Goal: Information Seeking & Learning: Learn about a topic

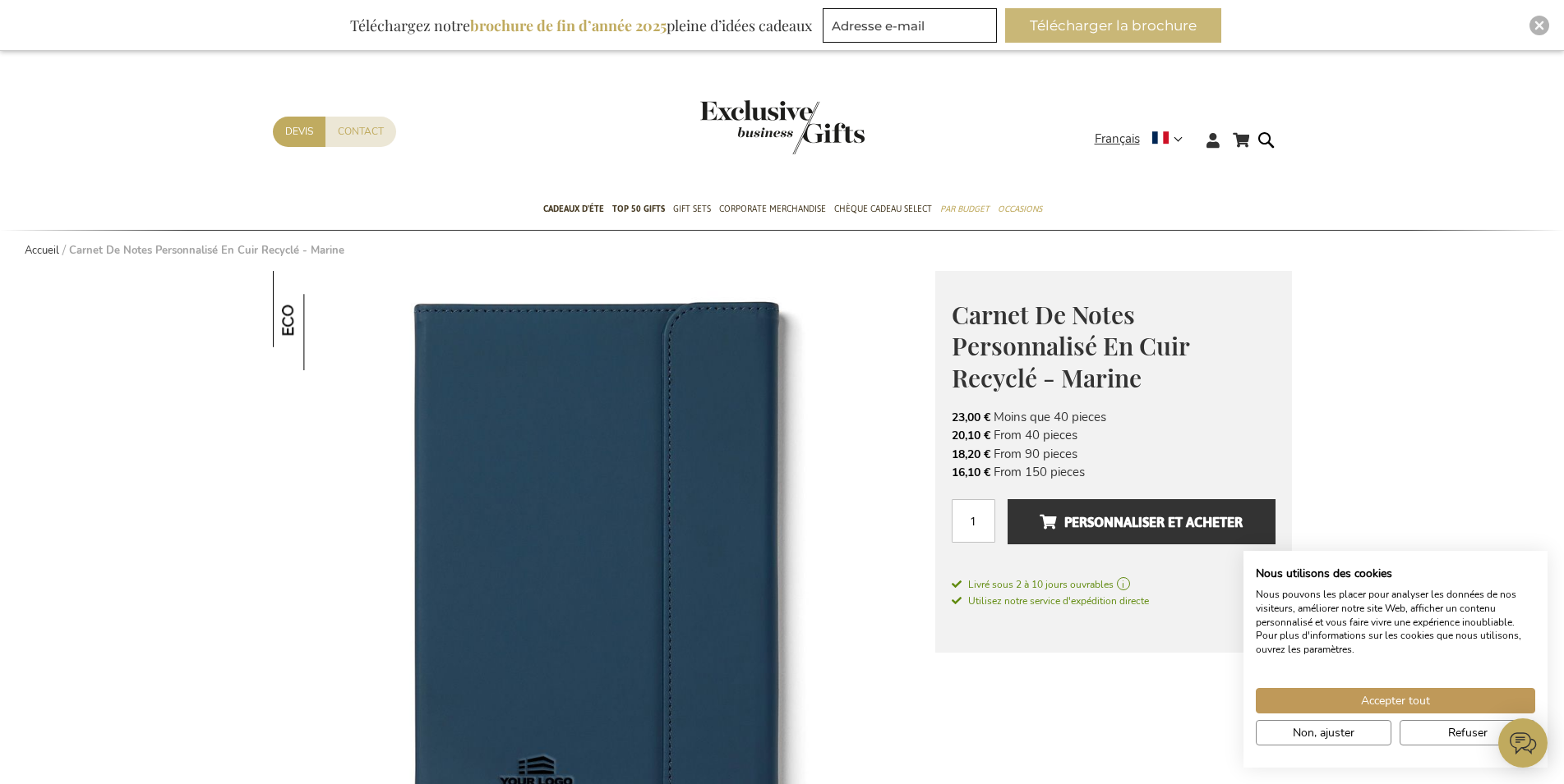
click at [1141, 21] on button "Télécharger la brochure" at bounding box center [1113, 26] width 216 height 34
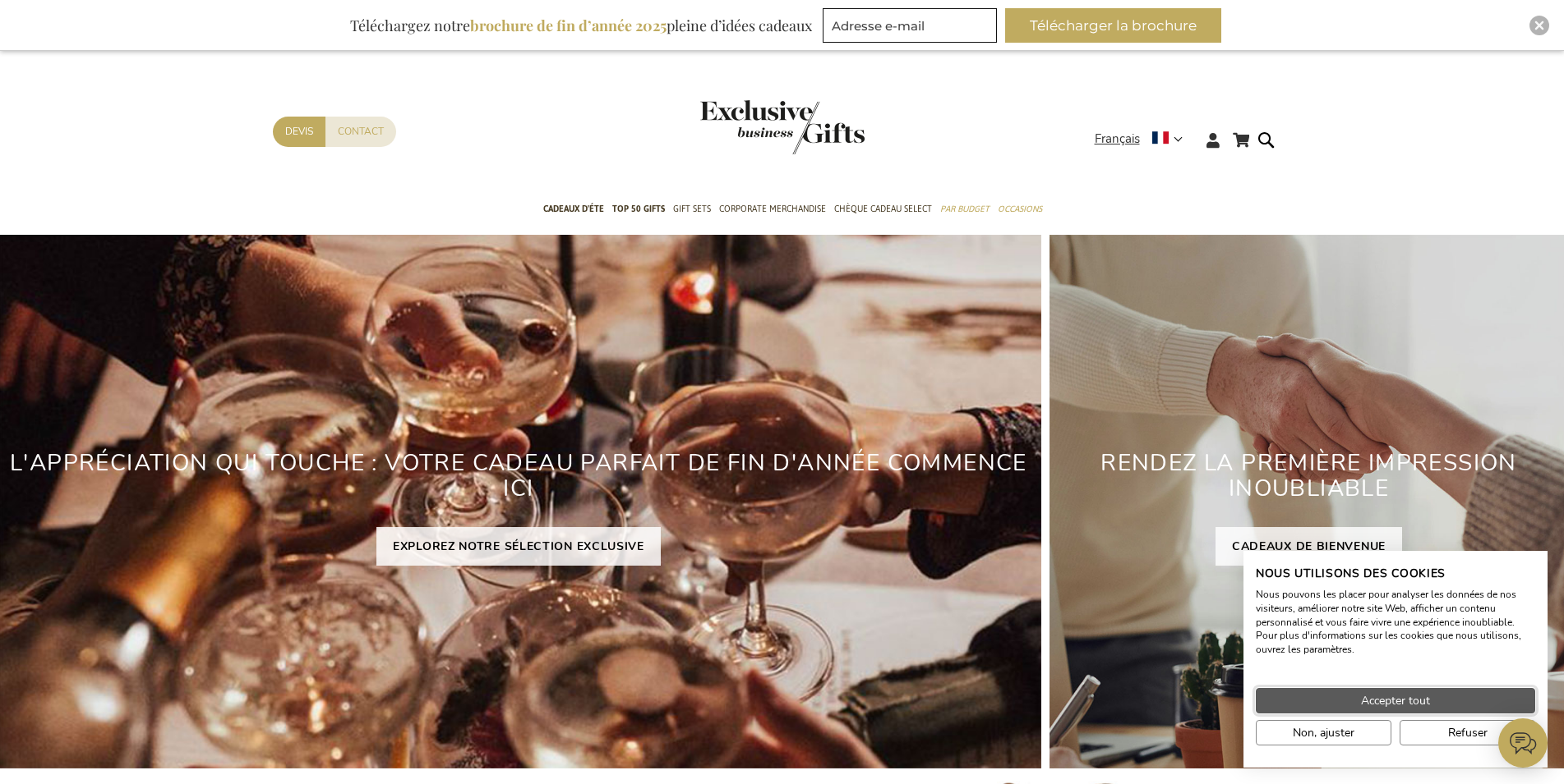
click at [1371, 702] on span "Accepter tout" at bounding box center [1395, 701] width 69 height 17
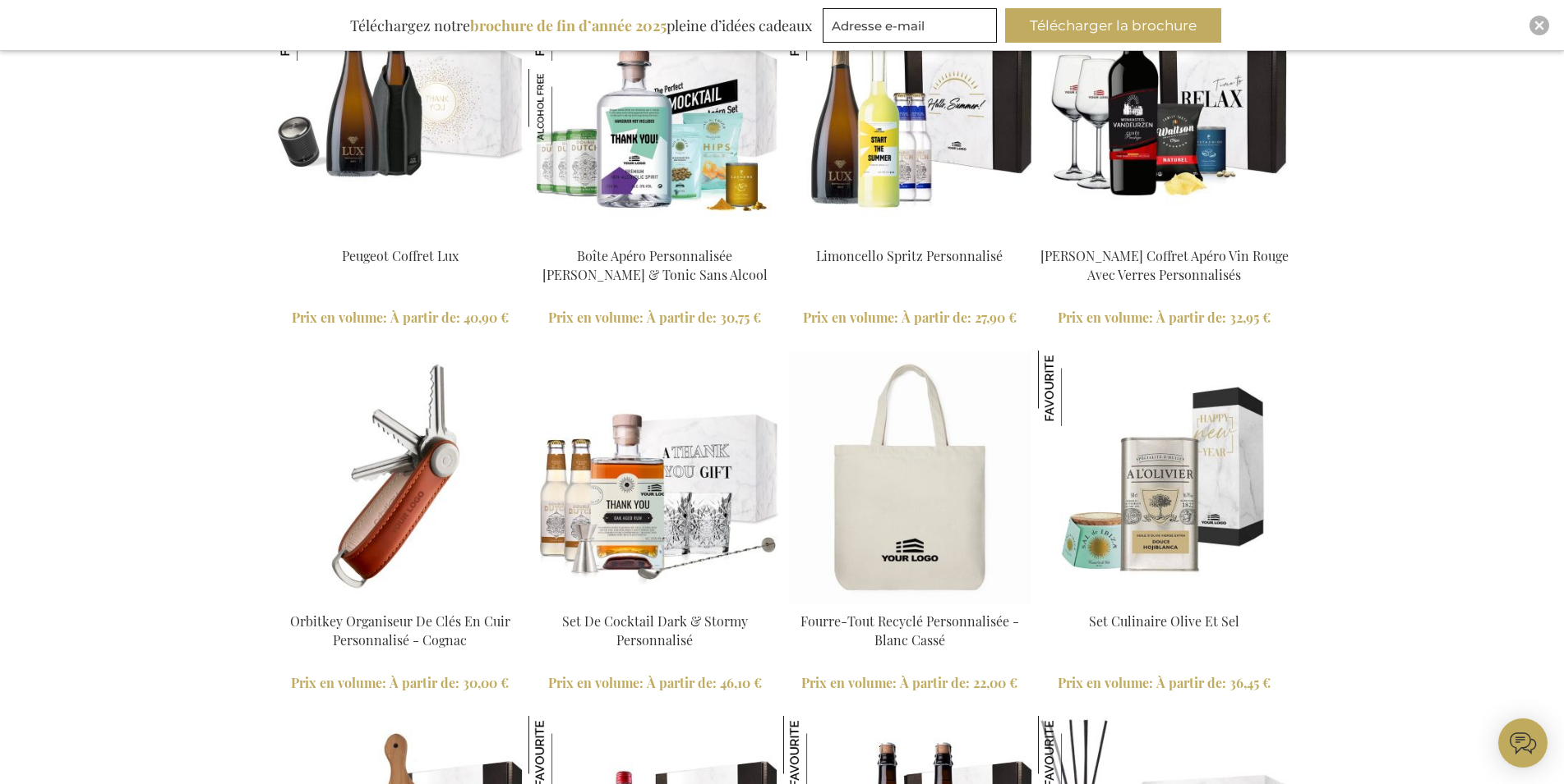
scroll to position [3686, 0]
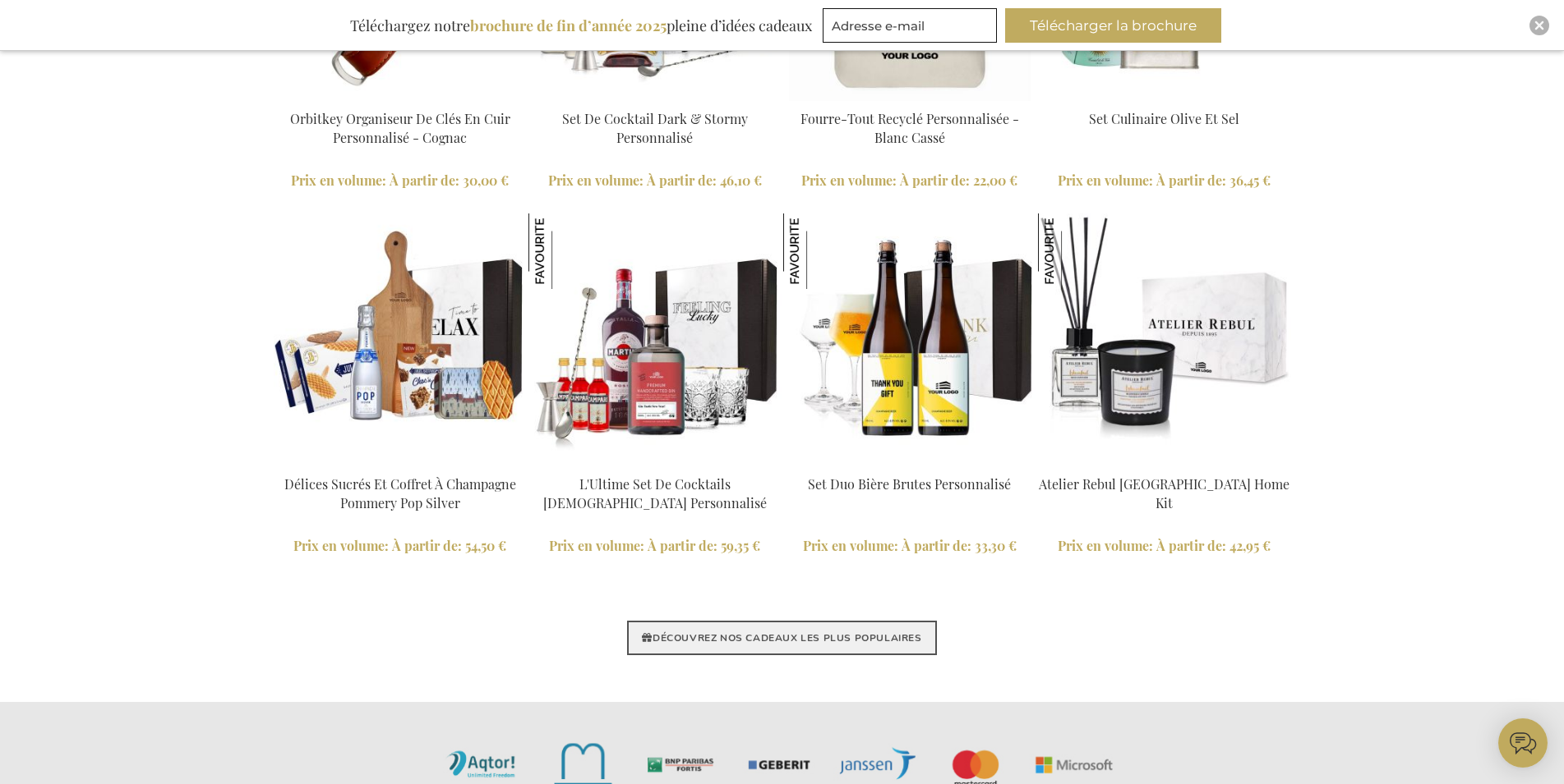
click at [886, 639] on link "DÉCOUVREZ NOS CADEAUX LES PLUS POPULAIRES" at bounding box center [782, 638] width 309 height 34
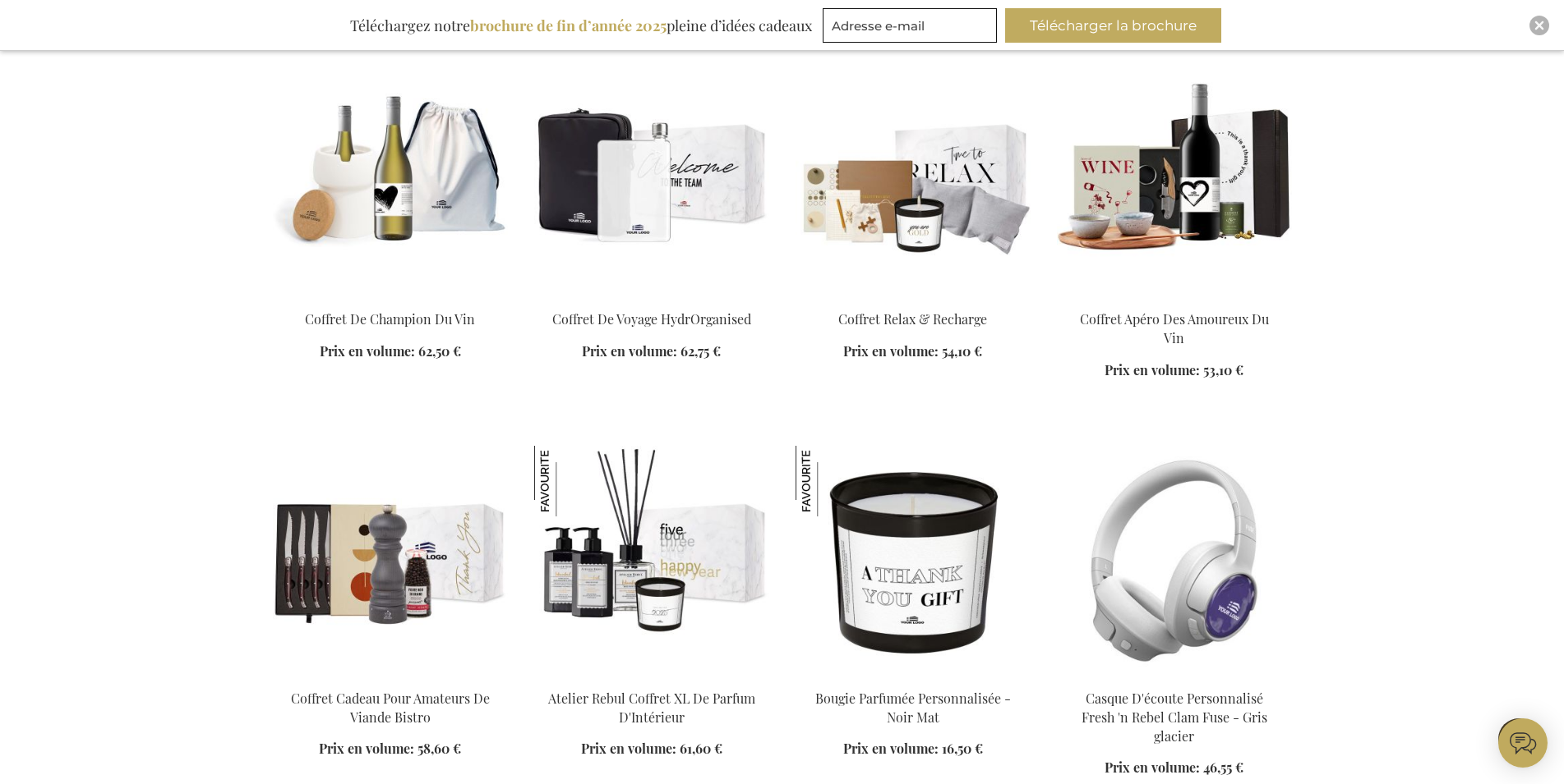
scroll to position [1843, 0]
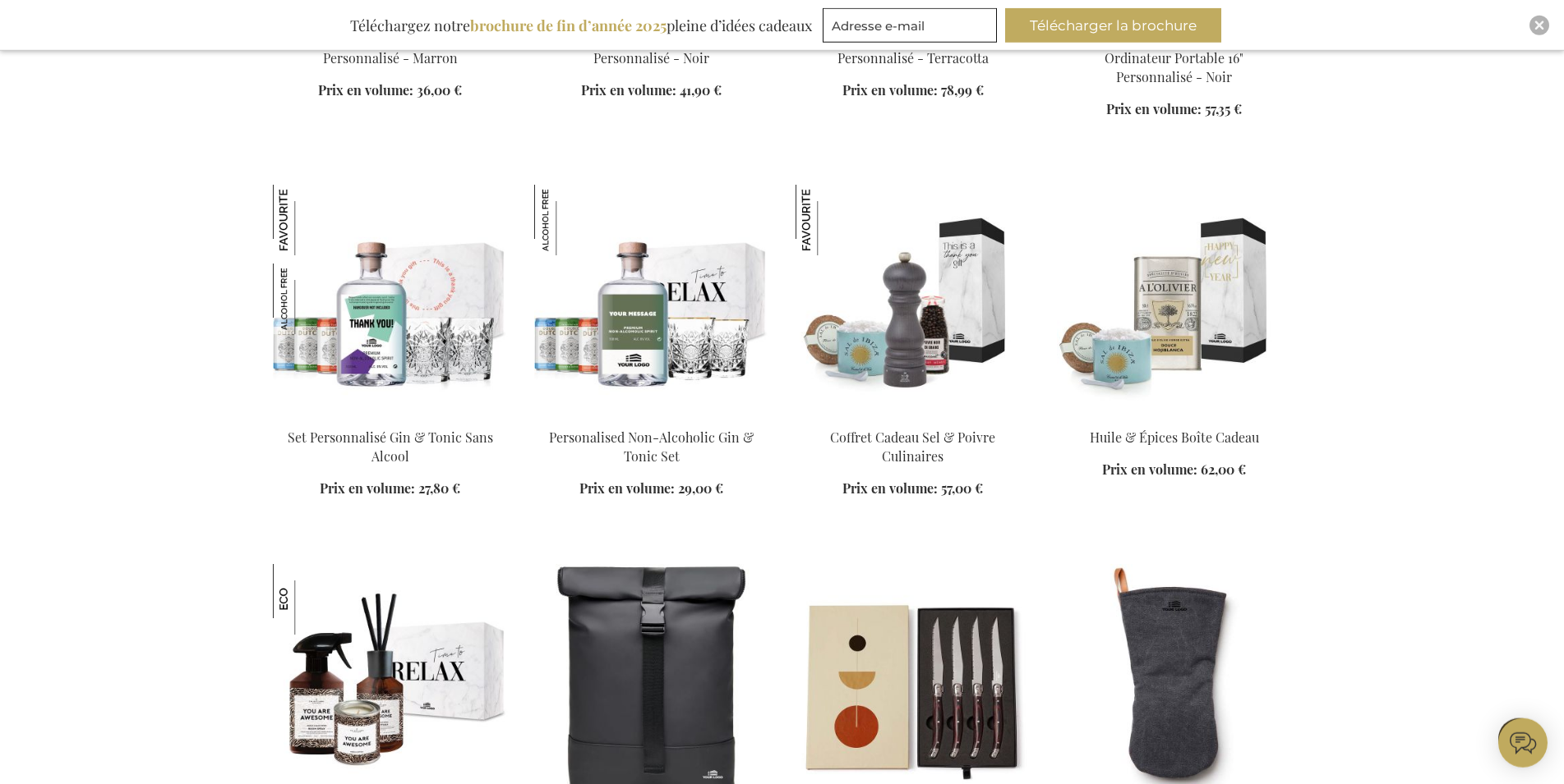
scroll to position [3602, 0]
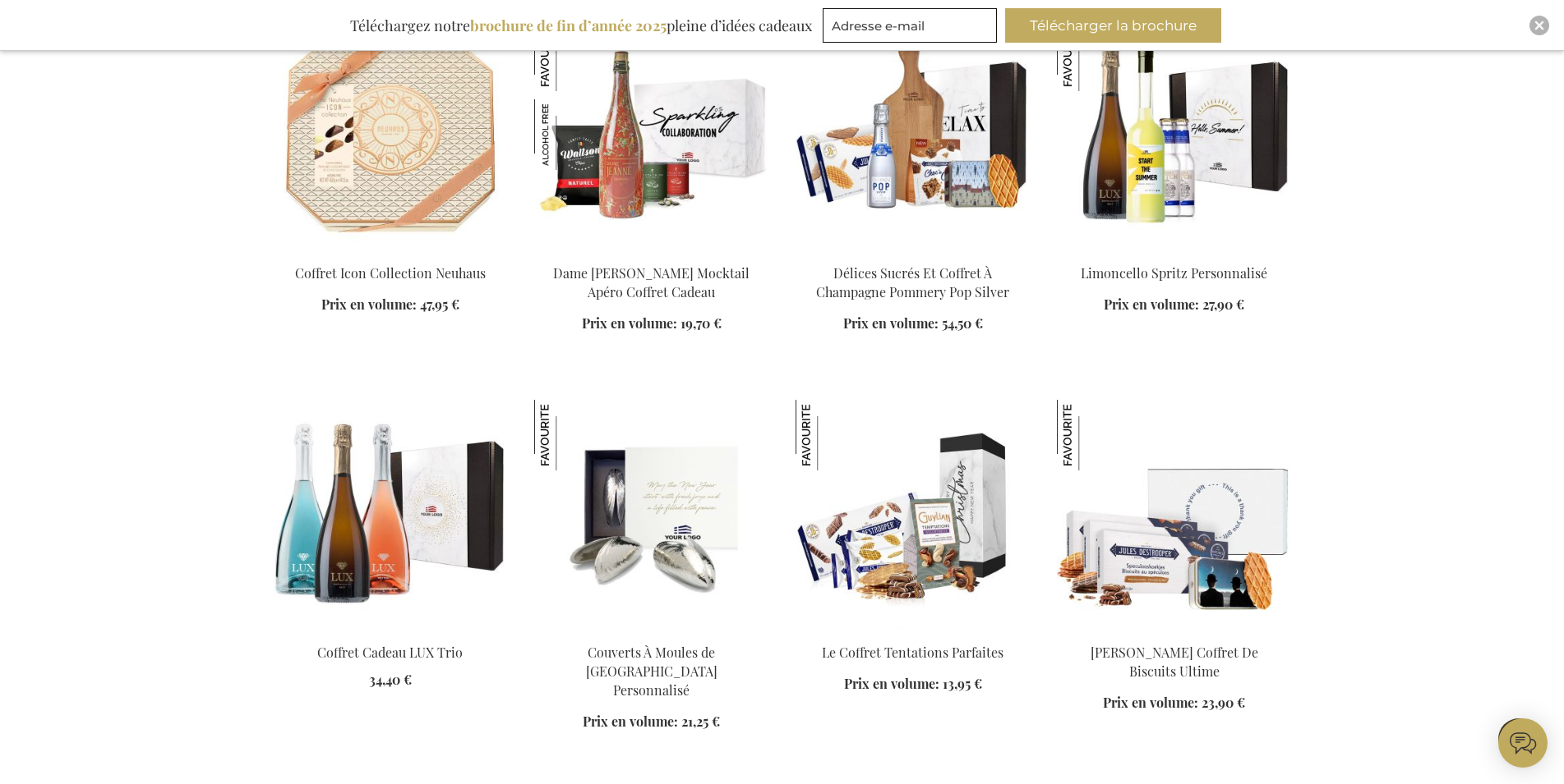
scroll to position [5027, 0]
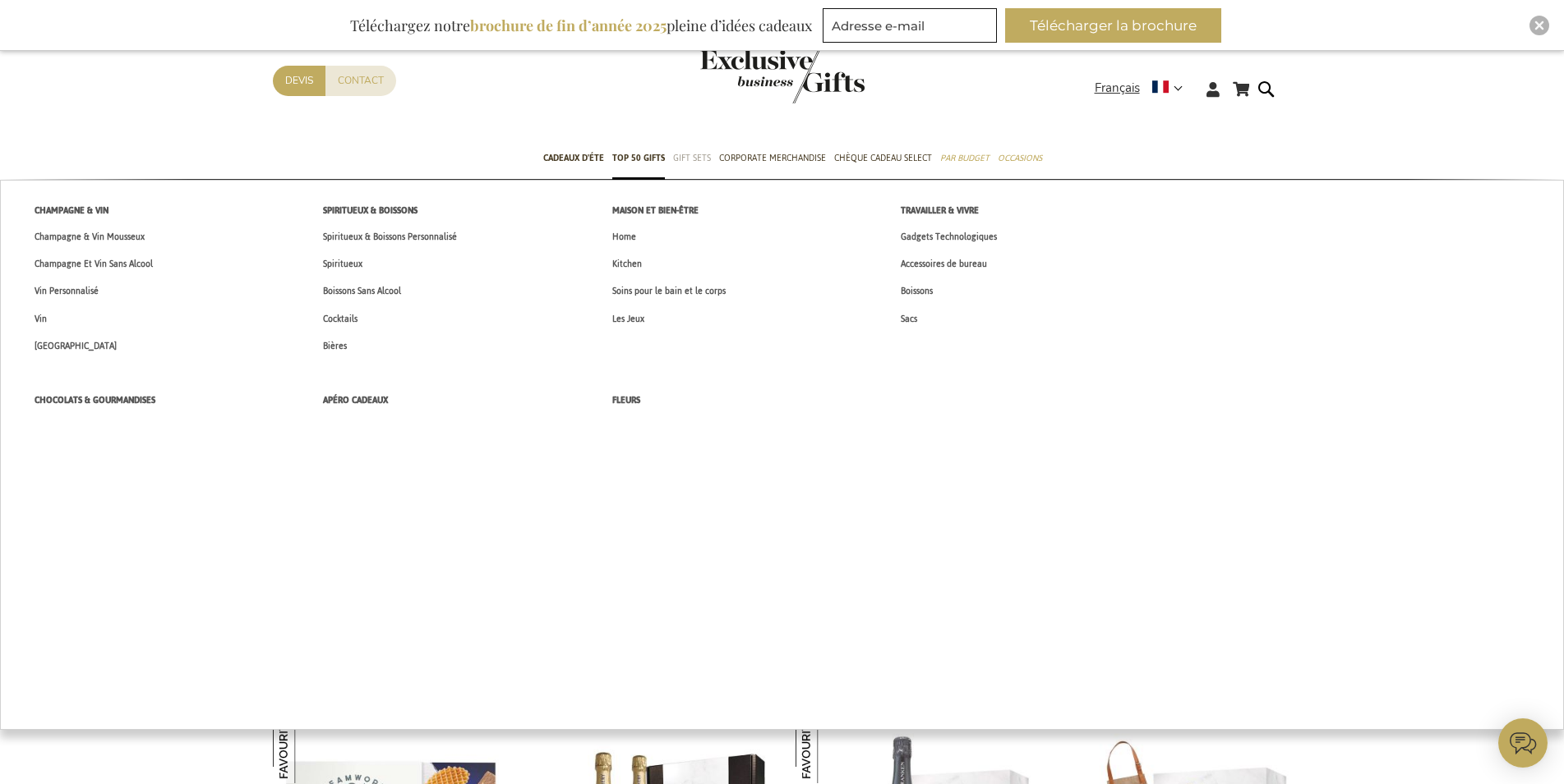
click at [699, 157] on span "Gift Sets" at bounding box center [691, 158] width 37 height 17
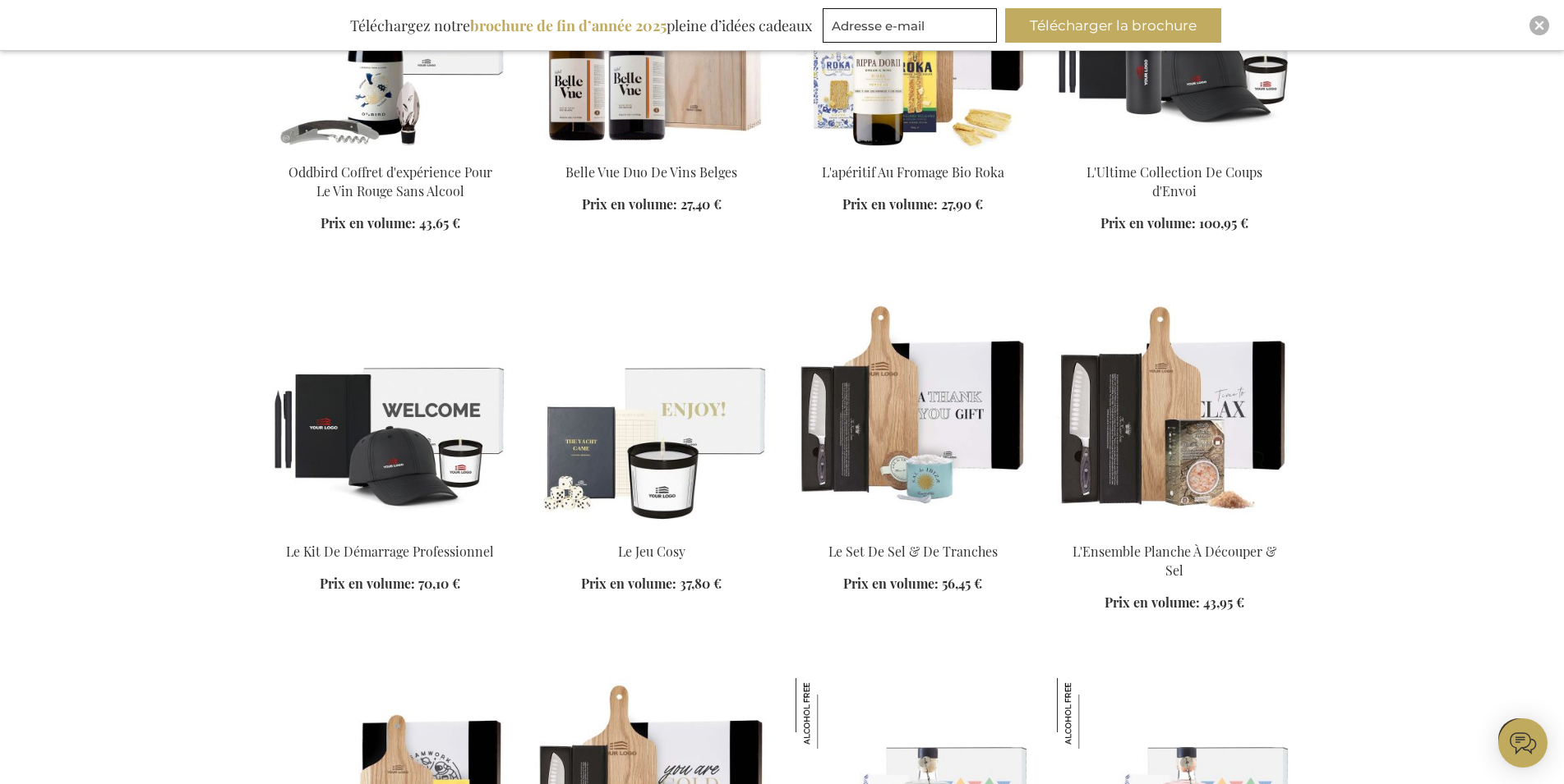
scroll to position [1592, 0]
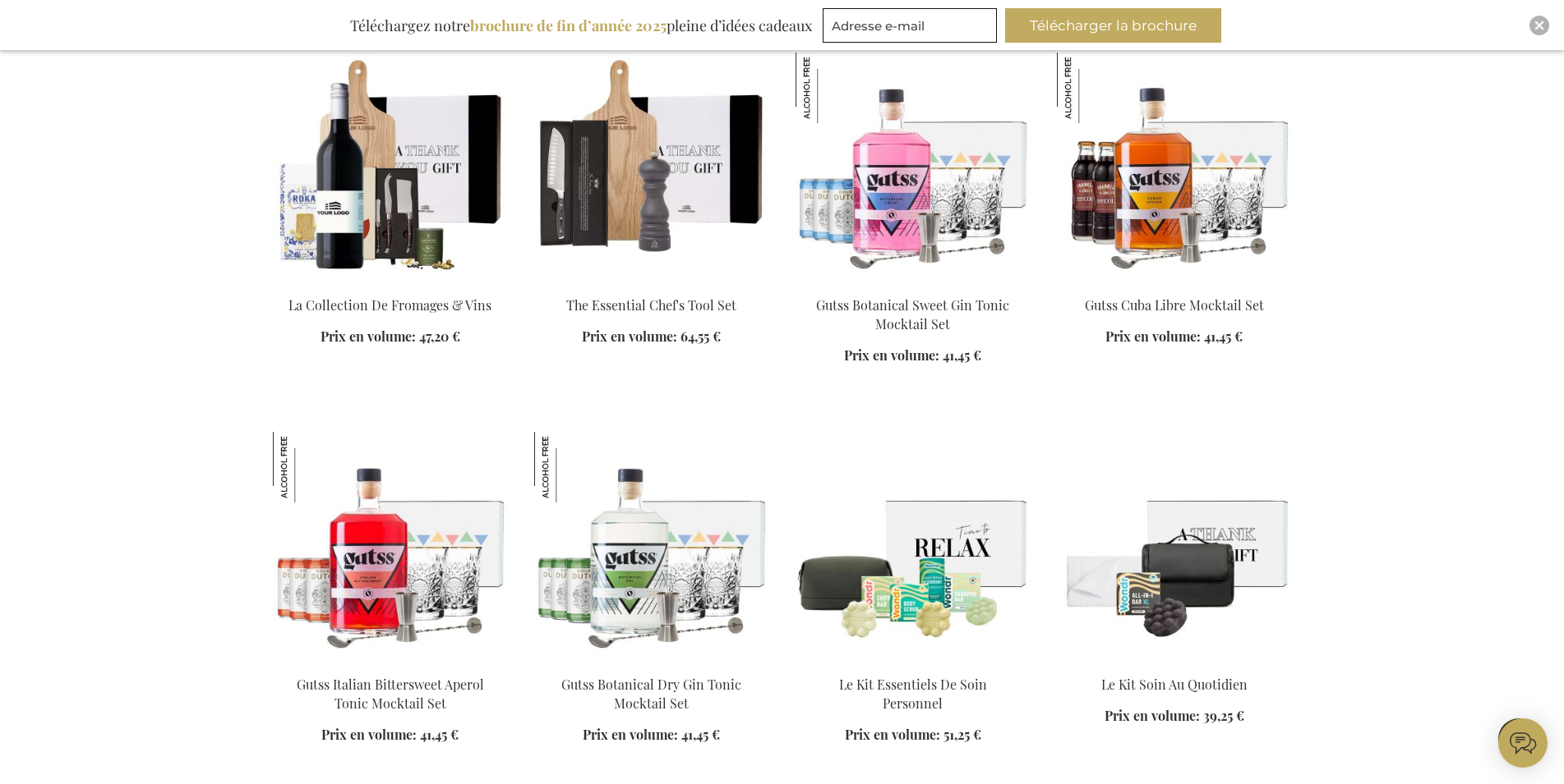
scroll to position [2681, 0]
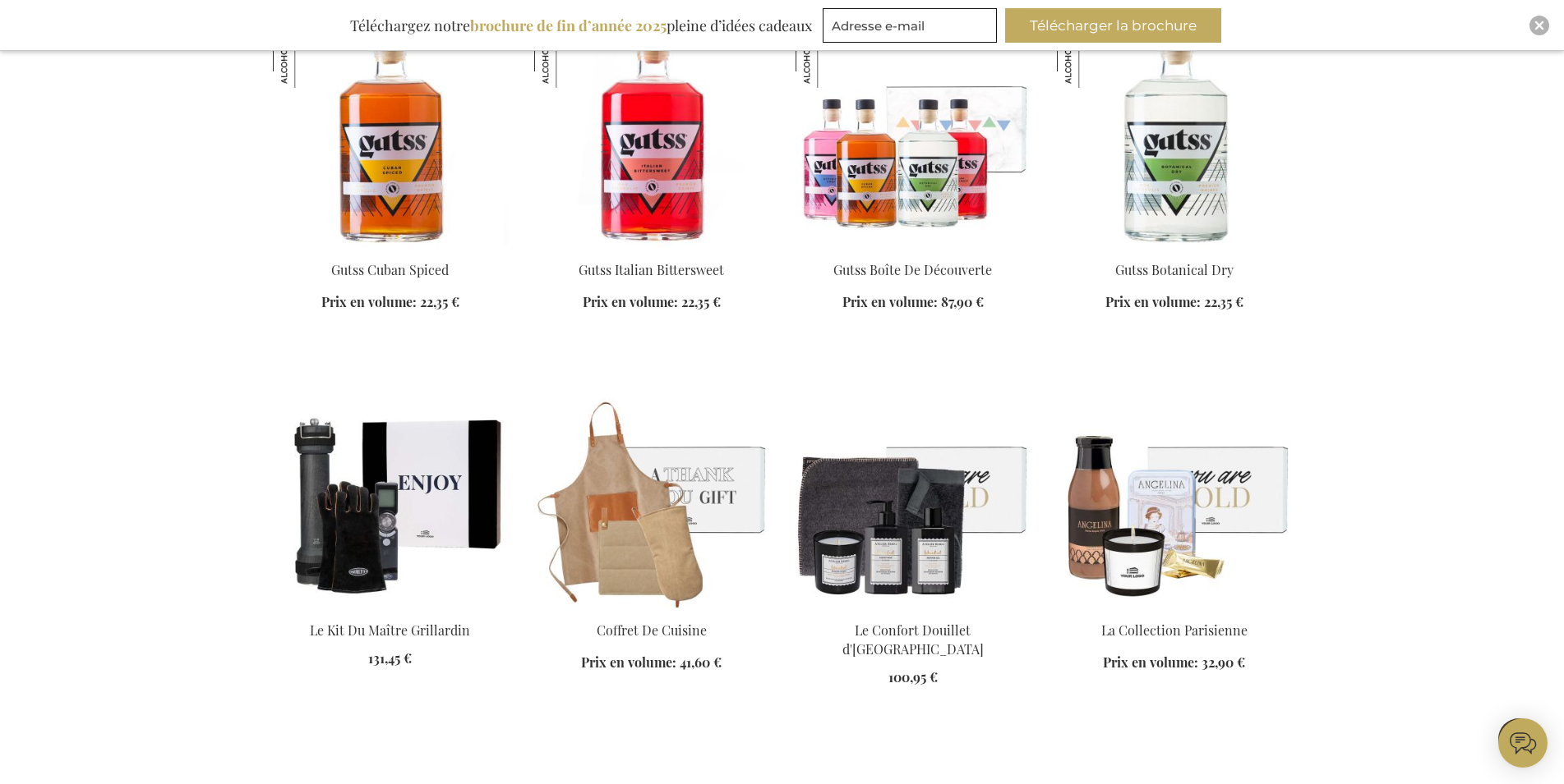
scroll to position [4021, 0]
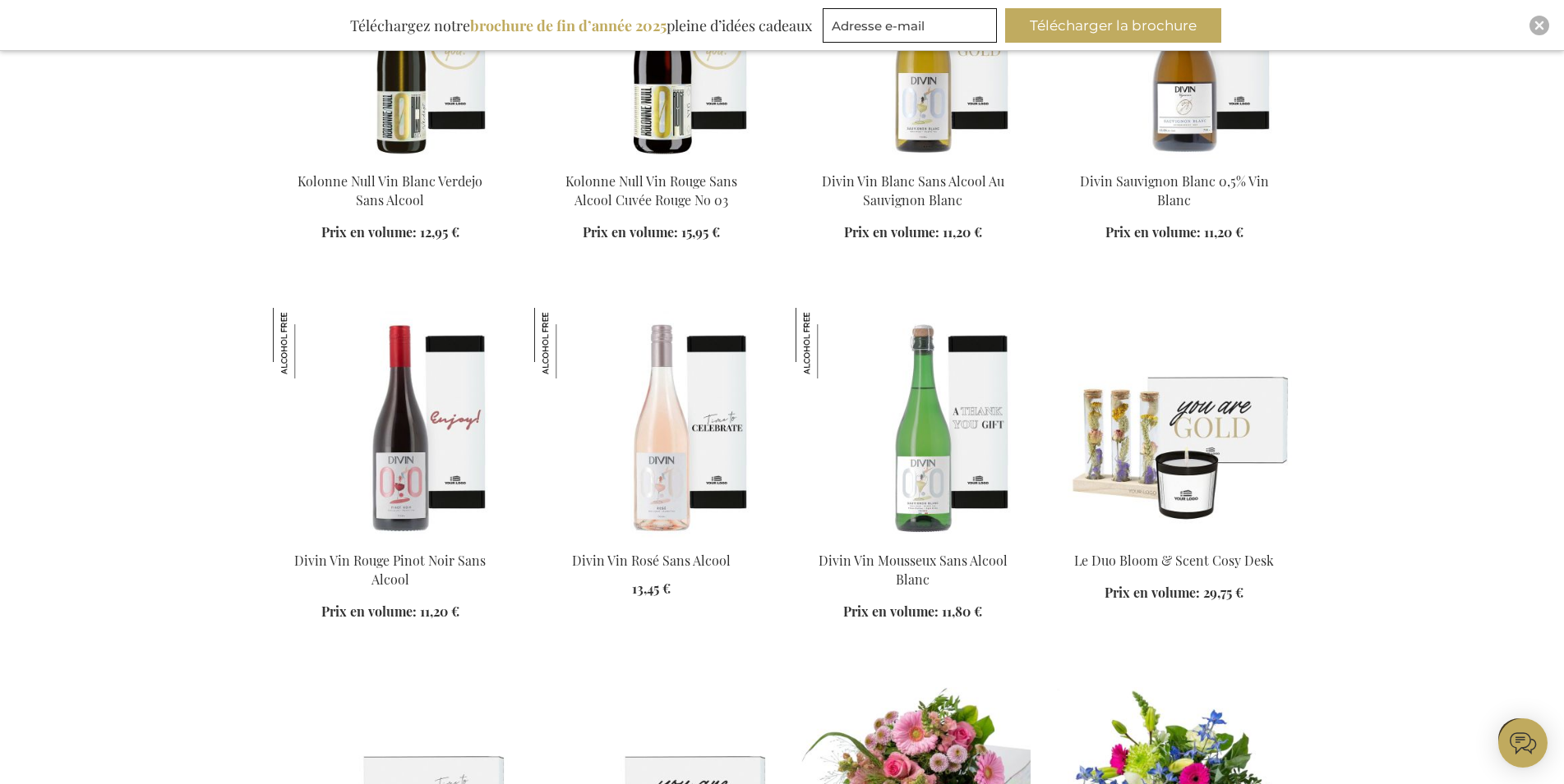
scroll to position [6283, 0]
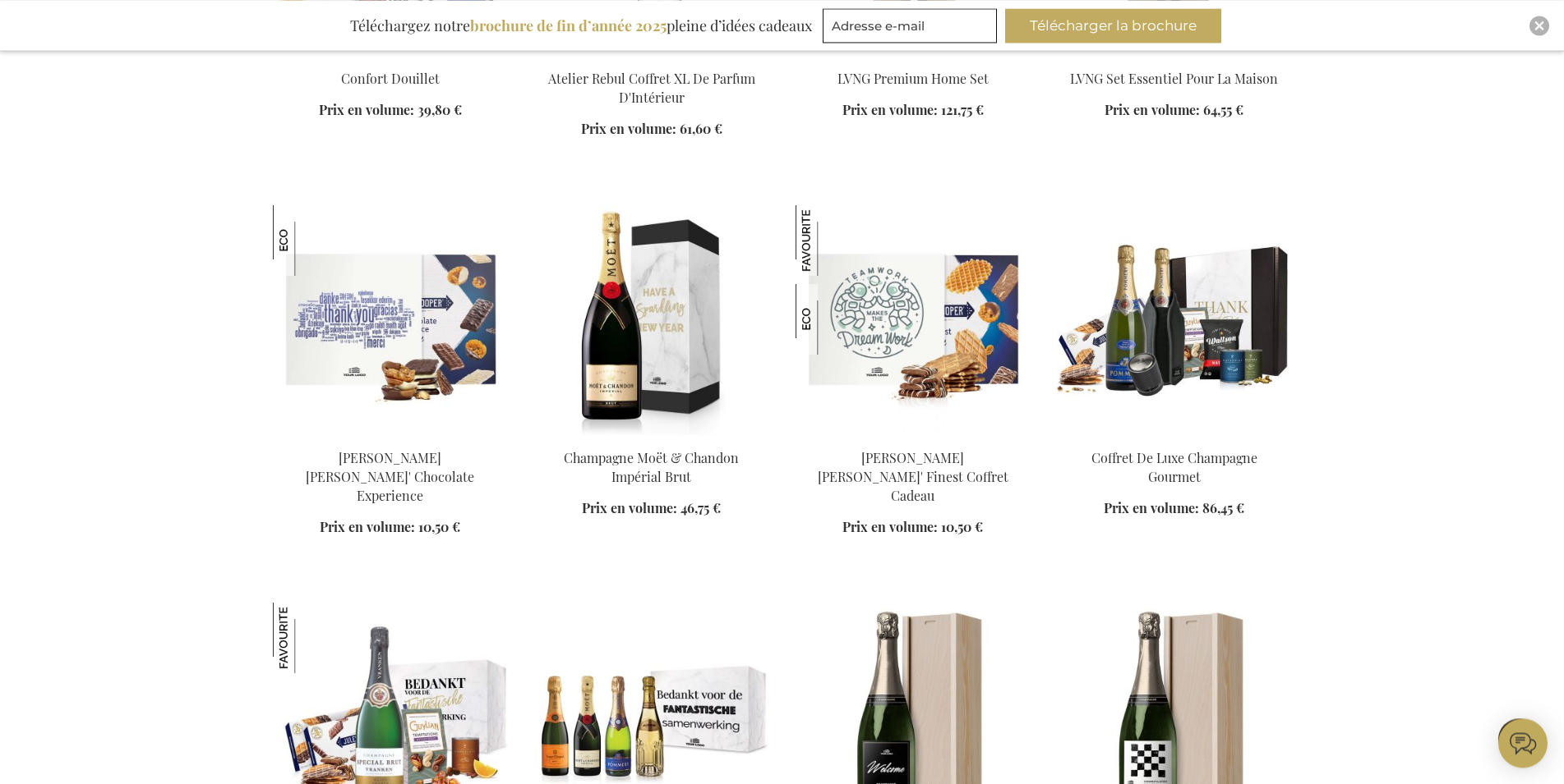
scroll to position [9216, 0]
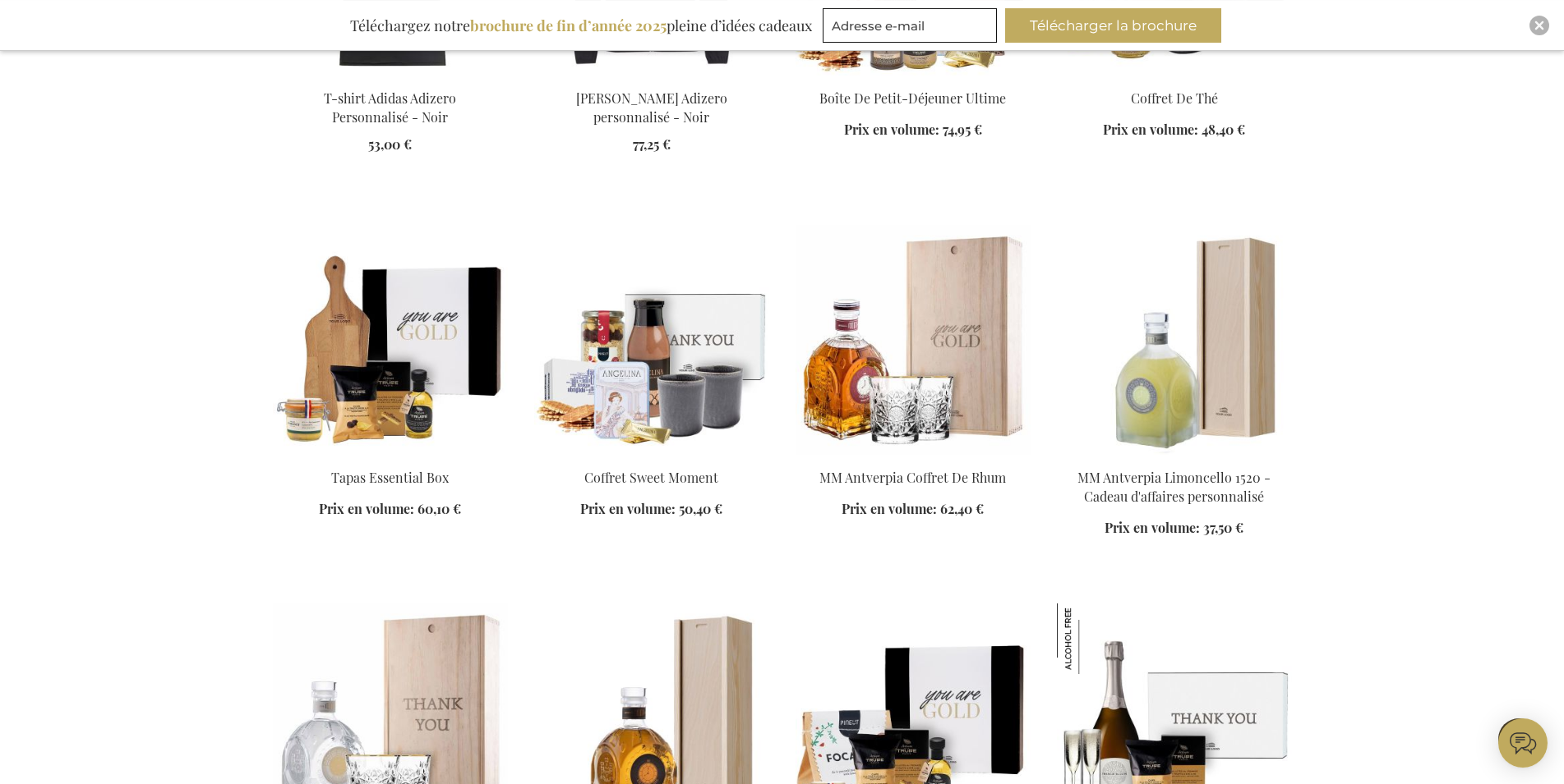
scroll to position [11813, 0]
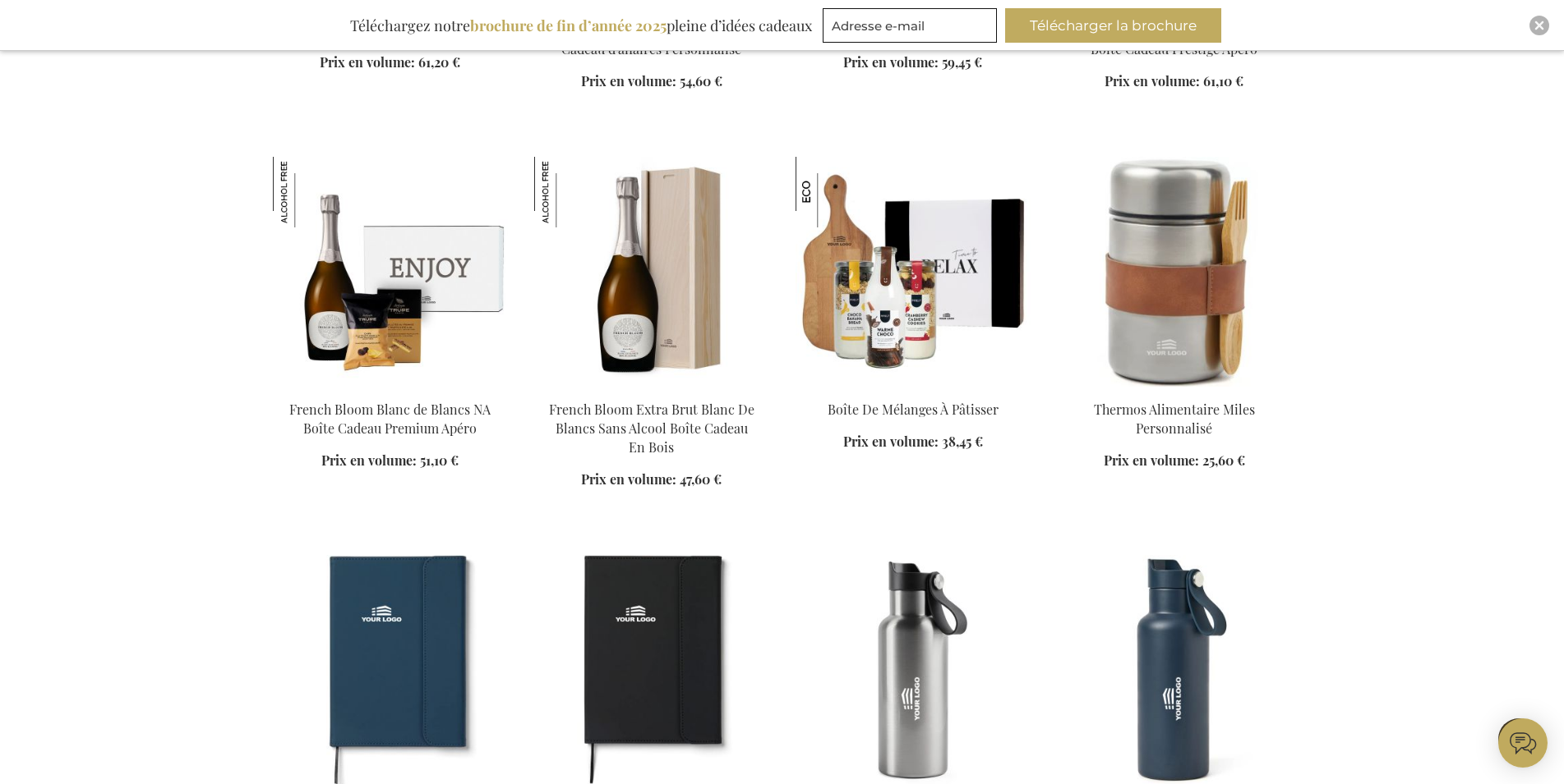
scroll to position [12819, 0]
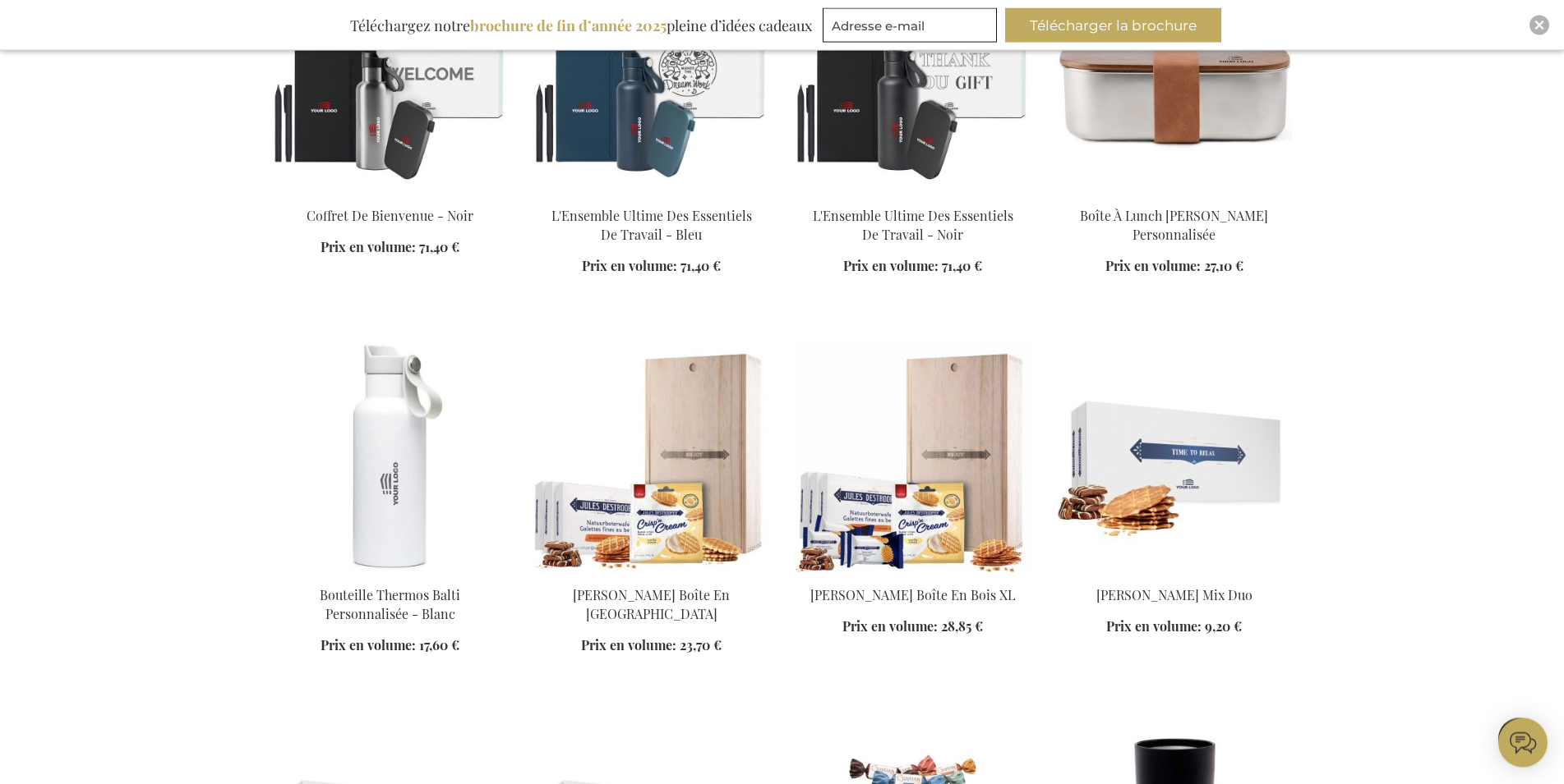
scroll to position [13321, 0]
